Goal: Find specific page/section: Find specific page/section

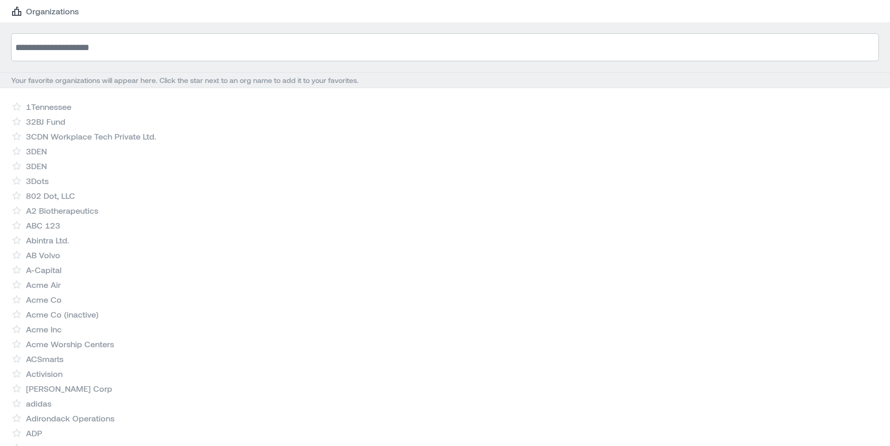
click at [85, 60] on input at bounding box center [445, 47] width 868 height 28
click at [86, 57] on input at bounding box center [445, 47] width 868 height 28
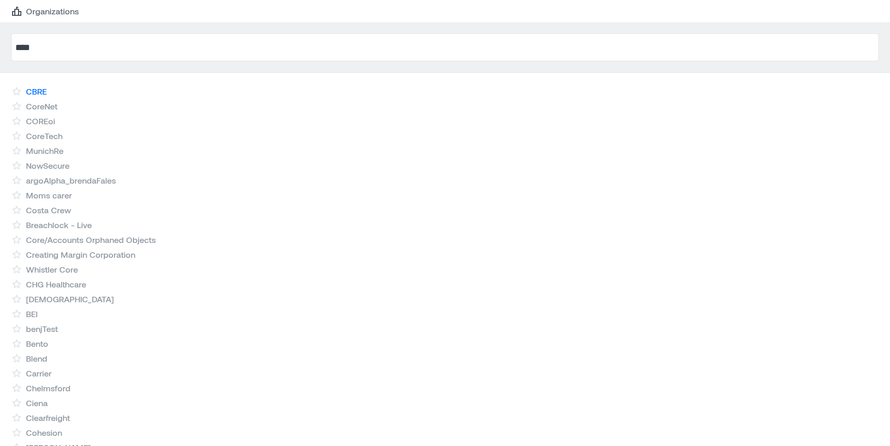
type input "****"
click at [45, 88] on link "CBRE" at bounding box center [36, 91] width 21 height 11
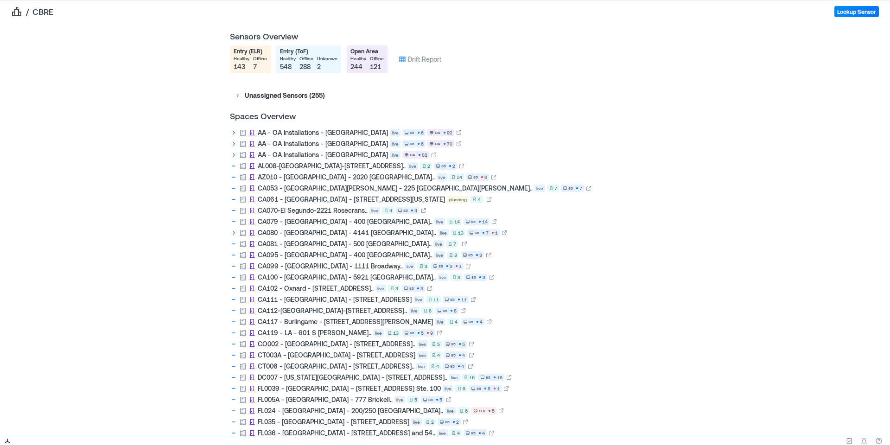
scroll to position [682, 0]
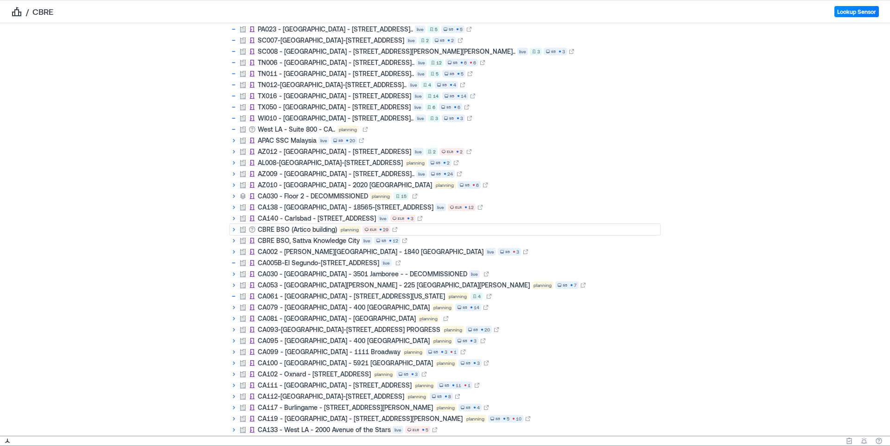
click at [235, 230] on icon at bounding box center [233, 229] width 7 height 7
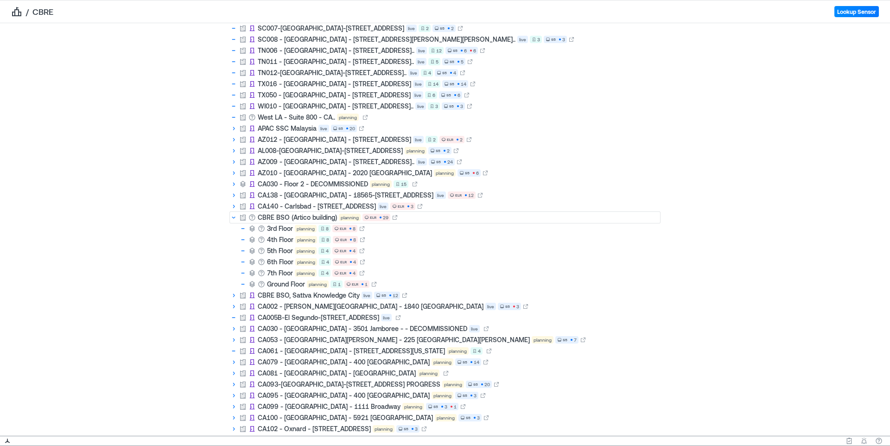
scroll to position [693, 0]
click at [375, 286] on icon at bounding box center [374, 285] width 6 height 6
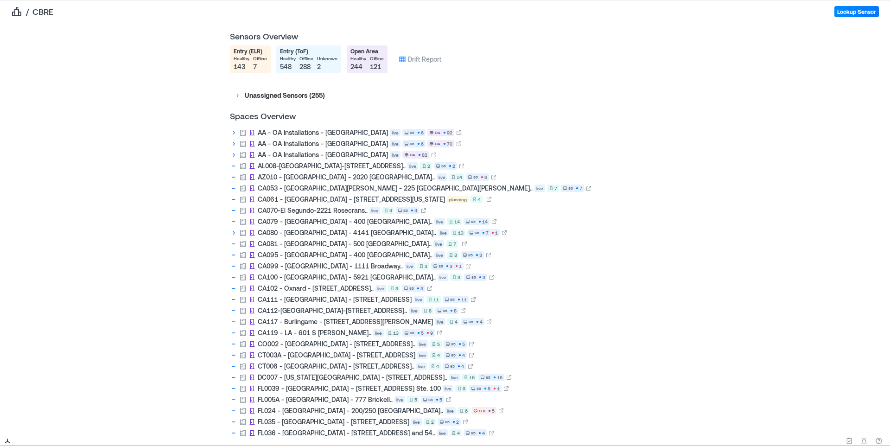
scroll to position [682, 0]
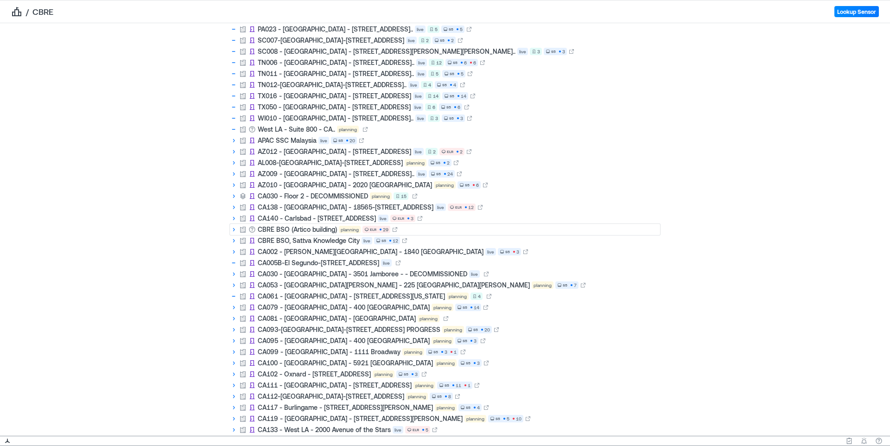
click at [233, 230] on icon at bounding box center [233, 229] width 7 height 7
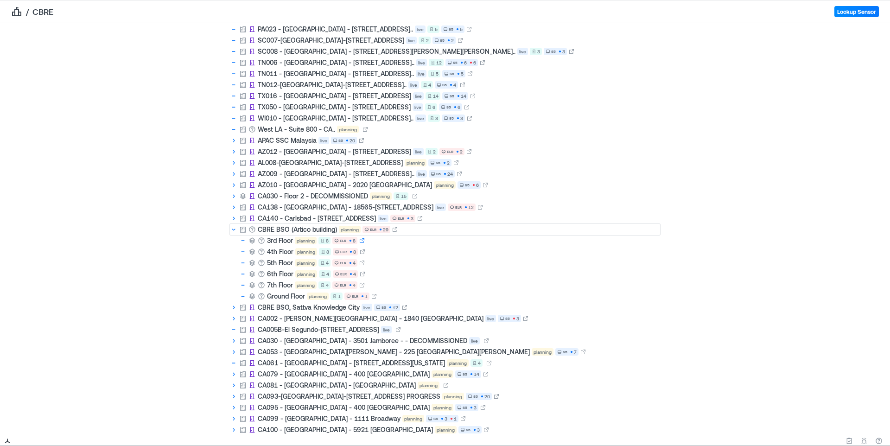
click at [362, 241] on icon at bounding box center [362, 241] width 6 height 6
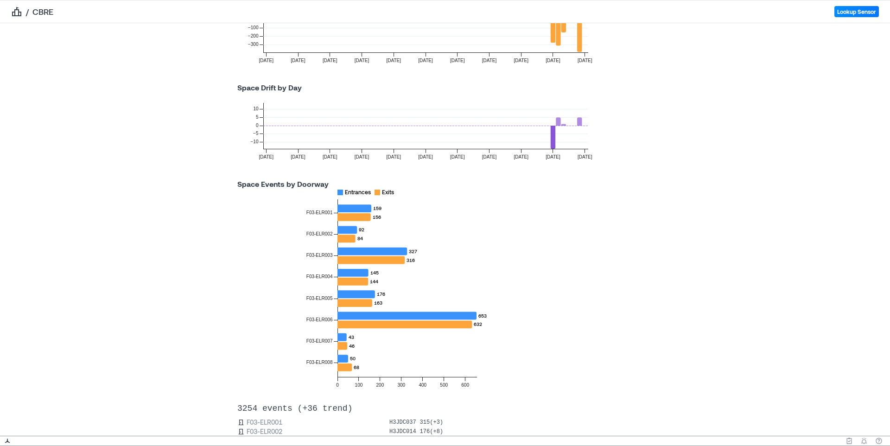
scroll to position [242, 0]
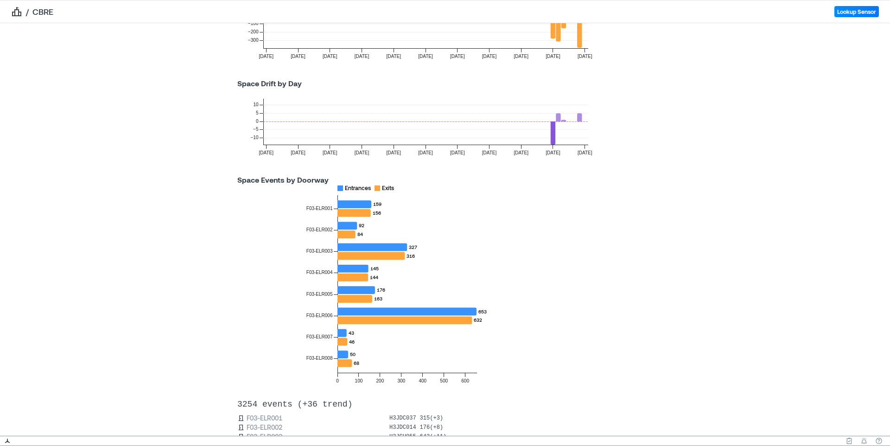
drag, startPoint x: 579, startPoint y: 117, endPoint x: 578, endPoint y: 127, distance: 10.8
click at [579, 117] on icon at bounding box center [579, 117] width 5 height 8
click at [204, 86] on div "CBRE BSO (Artico building) 3rd Floor Associated Sensors Serial Number Type Heal…" at bounding box center [445, 229] width 890 height 413
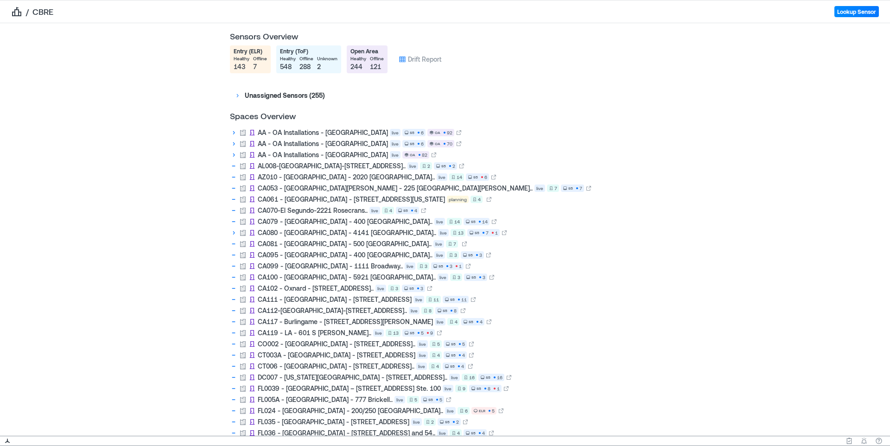
scroll to position [682, 0]
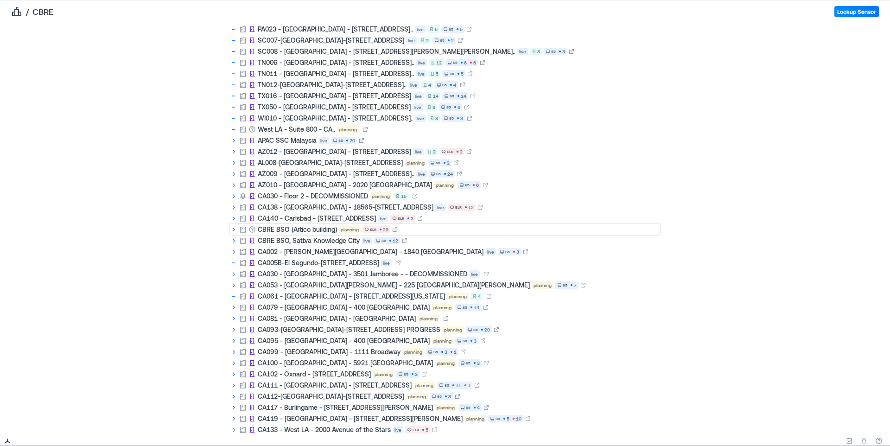
click at [235, 230] on icon at bounding box center [233, 229] width 7 height 7
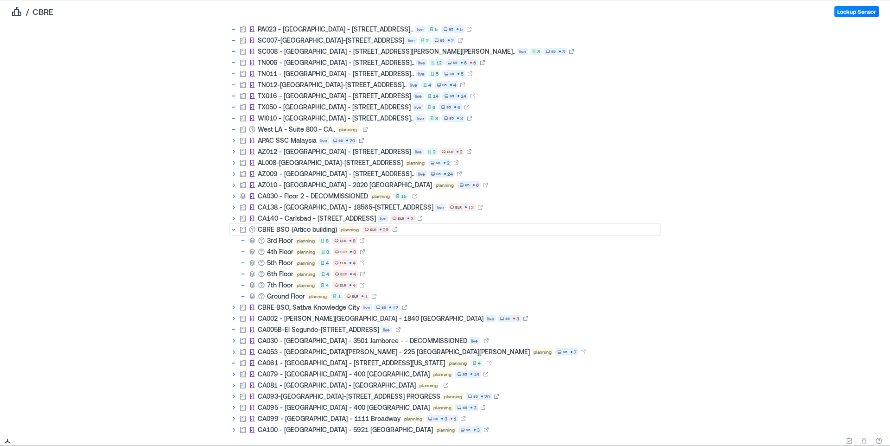
drag, startPoint x: 363, startPoint y: 251, endPoint x: 472, endPoint y: 6, distance: 268.8
click at [0, 0] on div "/ CBRE Lookup Sensor Sensors Overview Entry (ELR) healthy 143 offline 7 Entry (…" at bounding box center [445, 223] width 890 height 446
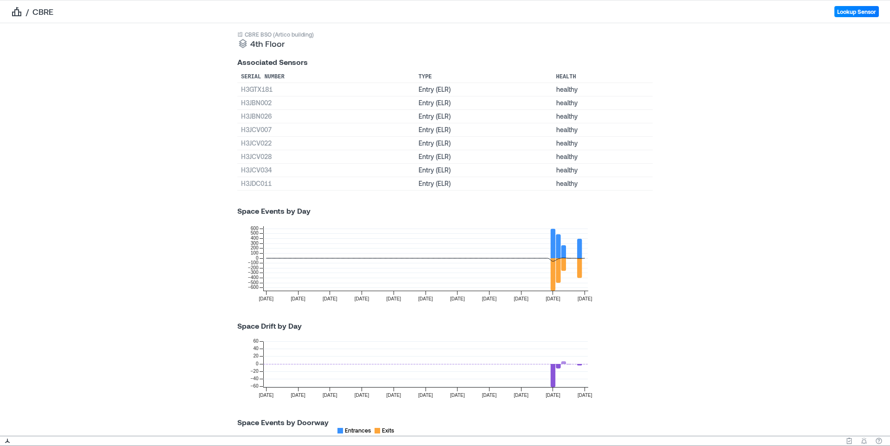
click at [580, 365] on icon at bounding box center [579, 364] width 5 height 1
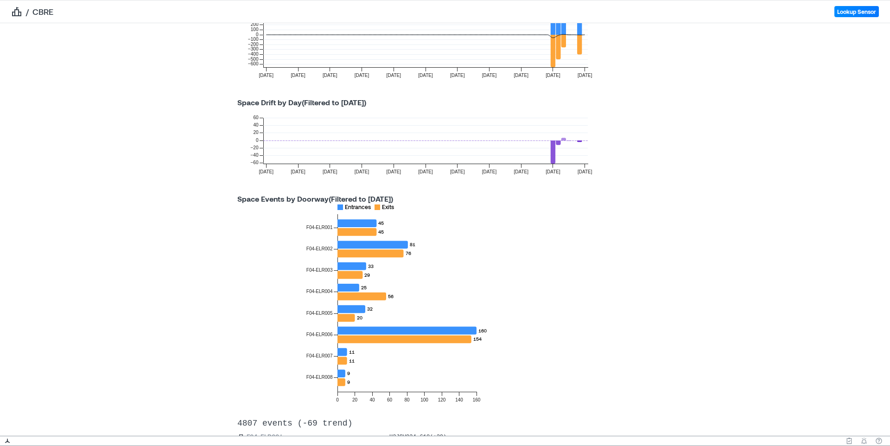
scroll to position [234, 0]
